Goal: Information Seeking & Learning: Learn about a topic

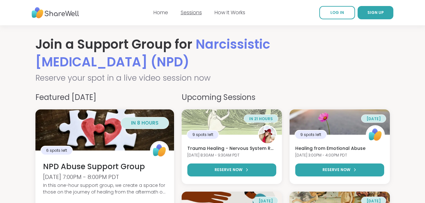
click at [190, 14] on link "Sessions" at bounding box center [191, 12] width 21 height 7
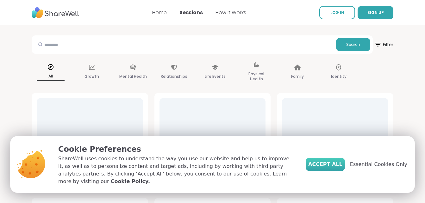
click at [330, 168] on span "Accept All" at bounding box center [325, 165] width 34 height 8
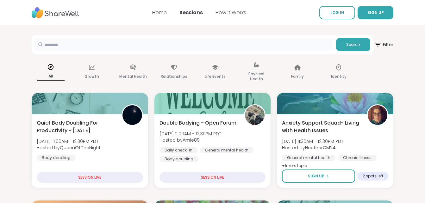
click at [141, 46] on input "text" at bounding box center [183, 44] width 299 height 13
click at [136, 70] on icon at bounding box center [132, 67] width 7 height 7
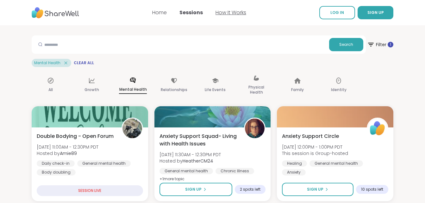
click at [231, 13] on link "How It Works" at bounding box center [230, 12] width 31 height 7
